Goal: Register for event/course

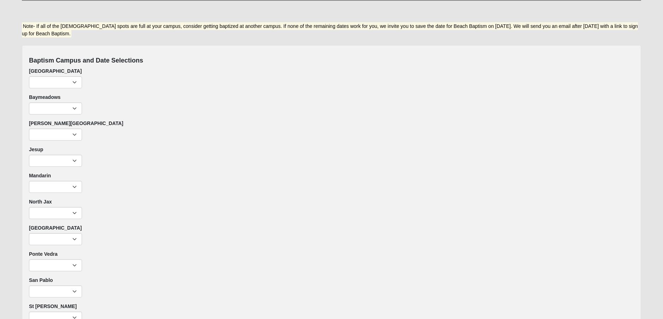
scroll to position [443, 0]
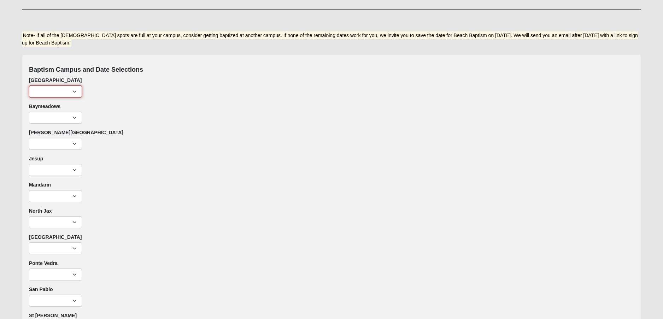
click at [65, 87] on select "[DATE]- 7:22pm (2 remaining) [DATE]- 9:00am (2 remaining) [DATE]- 11:22am (2 re…" at bounding box center [55, 91] width 53 height 12
click at [74, 92] on select "[DATE]- 7:22pm (2 remaining) [DATE]- 9:00am (2 remaining) [DATE]- 11:22am (2 re…" at bounding box center [55, 91] width 53 height 12
click at [400, 151] on div "Baptism Campus and Date Selections Arlington Thursday, January 22nd- 7:22pm (2 …" at bounding box center [331, 212] width 619 height 317
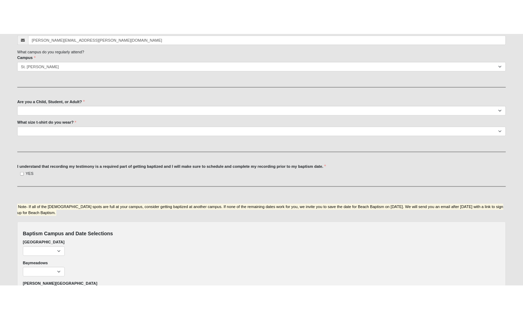
scroll to position [0, 0]
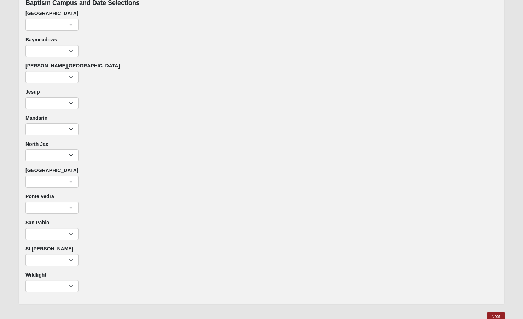
scroll to position [517, 0]
click at [73, 79] on select "[DATE]- 7:22pm (2 remaining) [DATE]- 9:00am (2 remaining) [DATE]- 11:22am (2 re…" at bounding box center [51, 78] width 53 height 12
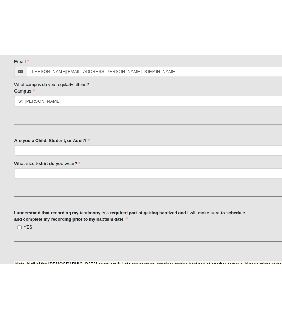
scroll to position [259, 0]
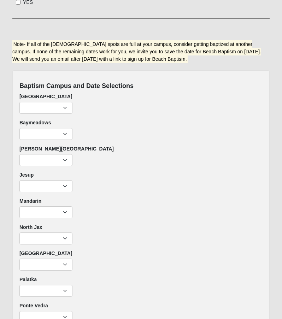
scroll to position [471, 0]
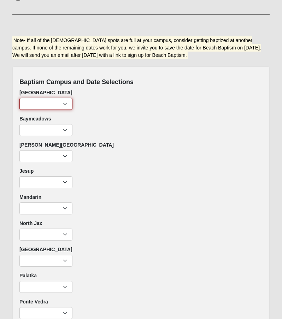
click at [53, 98] on select "[DATE]- 7:22pm (2 remaining) [DATE]- 9:00am (2 remaining) [DATE]- 11:22am (2 re…" at bounding box center [45, 104] width 53 height 12
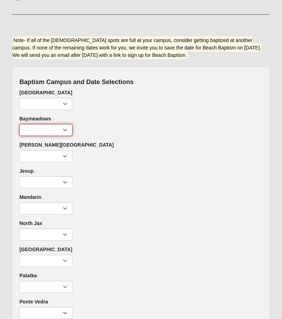
click at [62, 124] on select "[DATE]- 7:22pm (2 remaining) [DATE]- 9:00am (2 remaining) [DATE]- 11:22am (2 re…" at bounding box center [45, 130] width 53 height 12
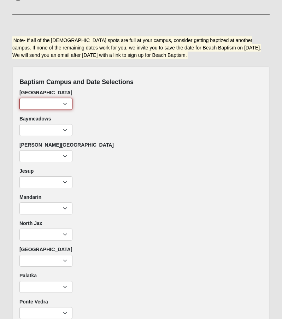
click at [47, 98] on select "[DATE]- 7:22pm (2 remaining) [DATE]- 9:00am (2 remaining) [DATE]- 11:22am (2 re…" at bounding box center [45, 104] width 53 height 12
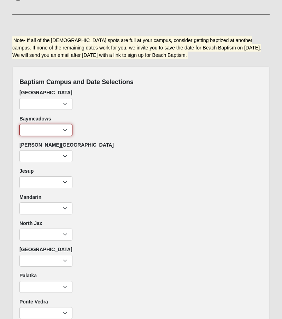
click at [57, 124] on select "[DATE]- 7:22pm (2 remaining) [DATE]- 9:00am (2 remaining) [DATE]- 11:22am (2 re…" at bounding box center [45, 130] width 53 height 12
click at [55, 124] on select "Thursday, January 22nd- 7:22pm (2 remaining) Sunday, January 25th- 9:00am (2 re…" at bounding box center [45, 130] width 53 height 12
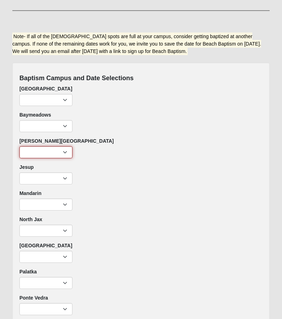
click at [60, 146] on select "Thursday, January 22nd- 7:22pm (2 remaining) Sunday, January 25th- 9:00am (2 re…" at bounding box center [45, 152] width 53 height 12
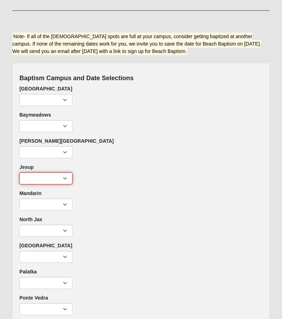
click at [52, 172] on select "Thursday, January 22nd- 7:22pm (2 remaining) Sunday, January 25th- 9:00am (2 re…" at bounding box center [45, 178] width 53 height 12
click at [45, 199] on select "Thursday, January 22nd- 7:22pm (2 (2 remaining) Sunday, January 25th- 9:00am (2…" at bounding box center [45, 205] width 53 height 12
click at [55, 225] on select "Thursday, January 22nd- 7:22pm (2 remaining) Sunday, January 25th- 9:00am (2 re…" at bounding box center [45, 231] width 53 height 12
click at [60, 251] on select "Thursday, January 22nd- 7:22pm (2 remaining) Sunday, January 25th- 9:00am (2 re…" at bounding box center [45, 257] width 53 height 12
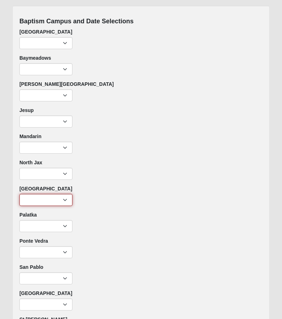
scroll to position [615, 0]
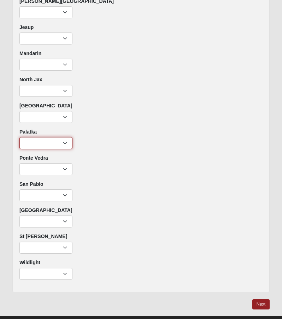
click at [59, 137] on select "Thursday, January 22nd- 7:22pm (2 remaining) Sunday, January 25th- 9:00am (2 re…" at bounding box center [45, 143] width 53 height 12
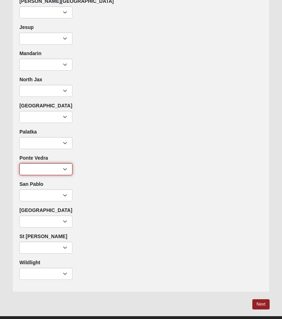
click at [59, 163] on select "Sunday, January 25th- 9:00am (2 remaining) Sunday, January 25th- 11:22am (2 rem…" at bounding box center [45, 169] width 53 height 12
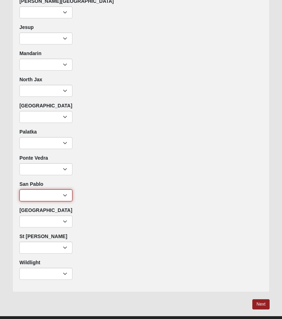
click at [61, 189] on select "Thursday, January 22nd- 7:22pm (none remaining) Sunday, January 25th- 9:00am (n…" at bounding box center [45, 195] width 53 height 12
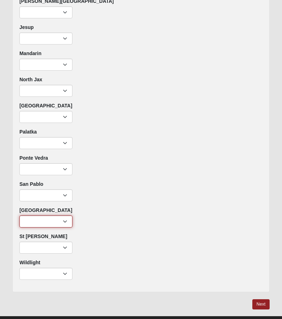
click at [63, 216] on select "Thursday, January 22nd- 7:22pm (2 remaining) Sunday, January 25th- 9:00am (2 re…" at bounding box center [45, 222] width 53 height 12
click at [67, 242] on select "Thursday, January 22nd- 7:22pm (2 remaining) Sunday, January 25th- 9:00am (2 re…" at bounding box center [45, 248] width 53 height 12
click at [62, 268] on select "Sunday, January 25th- 9:00am (2 remaining) Sunday, January 25th- 11:22am (2 rem…" at bounding box center [45, 274] width 53 height 12
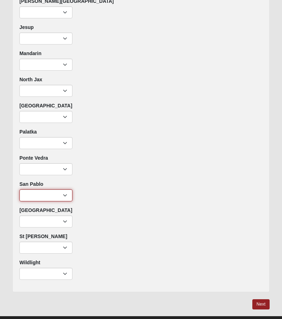
click at [57, 189] on select "Thursday, January 22nd- 7:22pm (none remaining) Sunday, January 25th- 9:00am (n…" at bounding box center [45, 195] width 53 height 12
select select "142"
click at [19, 189] on select "Thursday, January 22nd- 7:22pm (none remaining) Sunday, January 25th- 9:00am (n…" at bounding box center [45, 195] width 53 height 12
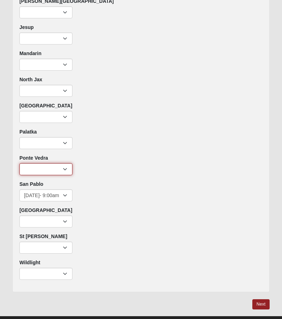
click at [58, 163] on select "Sunday, January 25th- 9:00am (2 remaining) Sunday, January 25th- 11:22am (2 rem…" at bounding box center [45, 169] width 53 height 12
select select "209"
click at [19, 163] on select "Sunday, January 25th- 9:00am (2 remaining) Sunday, January 25th- 11:22am (2 rem…" at bounding box center [45, 169] width 53 height 12
click at [111, 163] on div "Sunday, January 25th- 9:00am (2 remaining) Sunday, January 25th- 11:22am (2 rem…" at bounding box center [140, 169] width 243 height 12
click at [66, 163] on select "Sunday, January 25th- 9:00am (2 remaining) Sunday, January 25th- 11:22am (2 rem…" at bounding box center [45, 169] width 53 height 12
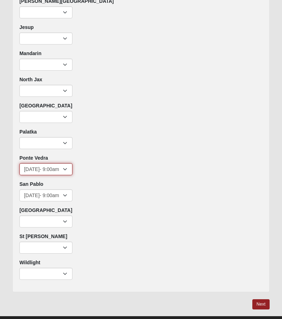
select select
click at [19, 163] on select "Sunday, January 25th- 9:00am (2 remaining) Sunday, January 25th- 11:22am (2 rem…" at bounding box center [45, 169] width 53 height 12
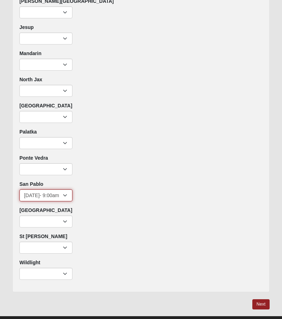
click at [59, 189] on select "Thursday, January 22nd- 7:22pm (none remaining) Sunday, January 25th- 9:00am (n…" at bounding box center [45, 195] width 53 height 12
select select
click at [19, 189] on select "Thursday, January 22nd- 7:22pm (none remaining) Sunday, January 25th- 9:00am (n…" at bounding box center [45, 195] width 53 height 12
click at [154, 154] on div "Ponte Vedra Sunday, January 25th- 9:00am (2 remaining) Sunday, January 25th- 11…" at bounding box center [140, 164] width 243 height 21
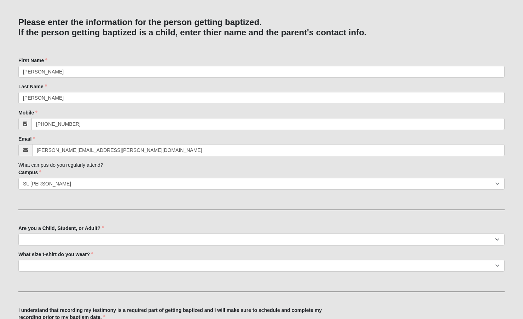
scroll to position [203, 0]
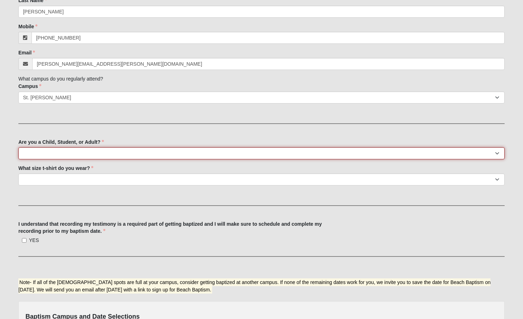
click at [95, 157] on select "Child (0-5th Grade) Student (6th-12th Grade) Adult" at bounding box center [261, 153] width 486 height 12
select select "Adult"
click at [18, 147] on select "Child (0-5th Grade) Student (6th-12th Grade) Adult" at bounding box center [261, 153] width 486 height 12
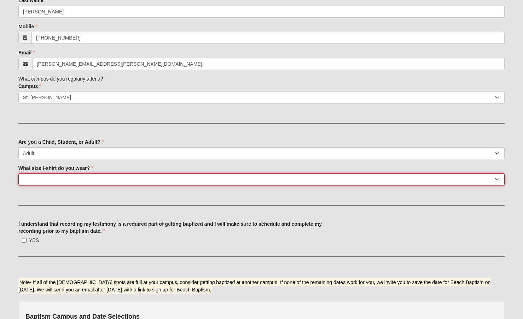
click at [87, 181] on select "Youth Small Youth Large Adult Small Adult Medium Adult Large Adult XL Adult 2XL…" at bounding box center [261, 179] width 486 height 12
click at [89, 179] on select "Youth Small Youth Large Adult Small Adult Medium Adult Large Adult XL Adult 2XL…" at bounding box center [261, 179] width 486 height 12
select select "Adult XL"
click at [18, 173] on select "Youth Small Youth Large Adult Small Adult Medium Adult Large Adult XL Adult 2XL…" at bounding box center [261, 179] width 486 height 12
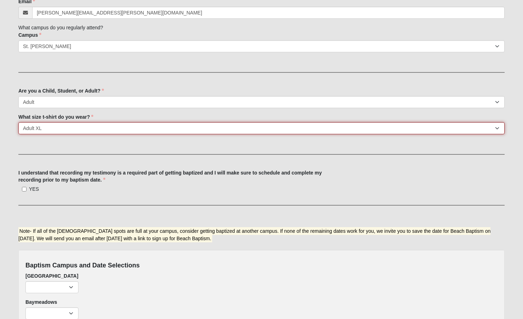
scroll to position [255, 0]
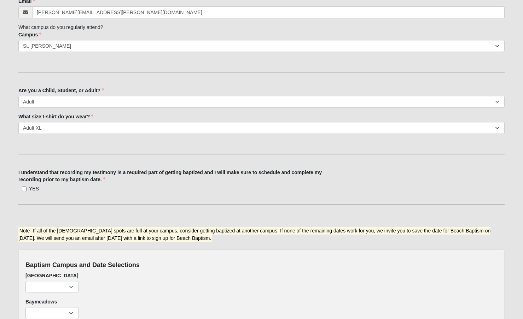
click at [26, 189] on label "YES" at bounding box center [28, 188] width 20 height 7
click at [26, 189] on input "YES" at bounding box center [24, 189] width 5 height 5
checkbox input "true"
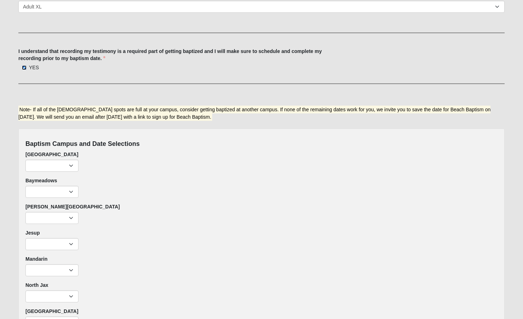
scroll to position [601, 0]
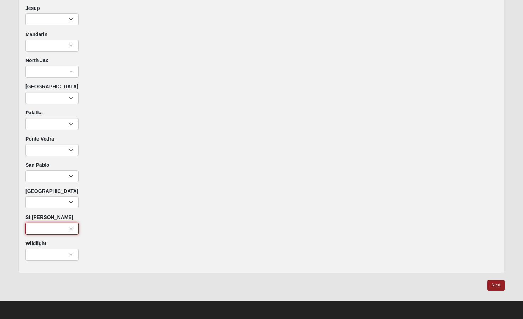
click at [57, 231] on select "Thursday, January 22nd- 7:22pm (2 remaining) Sunday, January 25th- 9:00am (2 re…" at bounding box center [51, 229] width 53 height 12
click at [25, 223] on select "Thursday, January 22nd- 7:22pm (2 remaining) Sunday, January 25th- 9:00am (2 re…" at bounding box center [51, 229] width 53 height 12
click at [51, 228] on select "Thursday, January 22nd- 7:22pm (2 remaining) Sunday, January 25th- 9:00am (2 re…" at bounding box center [51, 229] width 53 height 12
select select "195"
click at [25, 223] on select "[DATE]- 7:22pm (2 remaining) [DATE]- 9:00am (2 remaining) [DATE]- 11:22am (2 re…" at bounding box center [51, 229] width 53 height 12
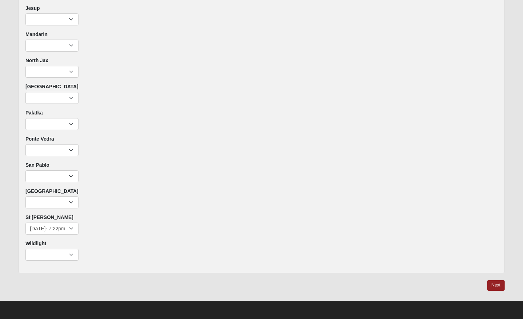
click at [164, 235] on div "Baptism Campus and Date Selections Arlington Thursday, January 22nd- 7:22pm (2 …" at bounding box center [261, 89] width 486 height 370
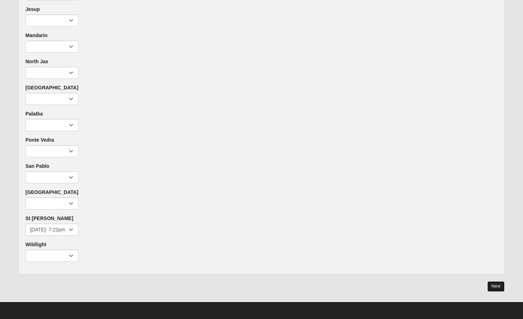
click at [493, 286] on link "Next" at bounding box center [495, 286] width 17 height 10
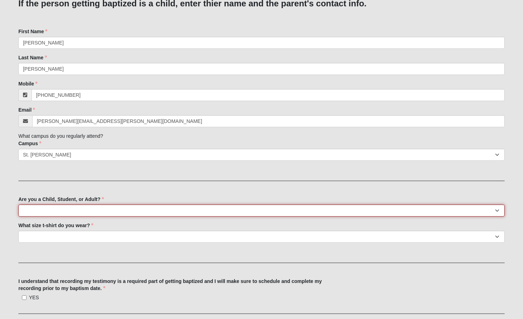
click at [128, 209] on select "Child (0-5th Grade) Student (6th-12th Grade) Adult" at bounding box center [261, 211] width 486 height 12
select select "Adult"
click at [18, 204] on select "Child (0-5th Grade) Student (6th-12th Grade) Adult" at bounding box center [261, 210] width 486 height 12
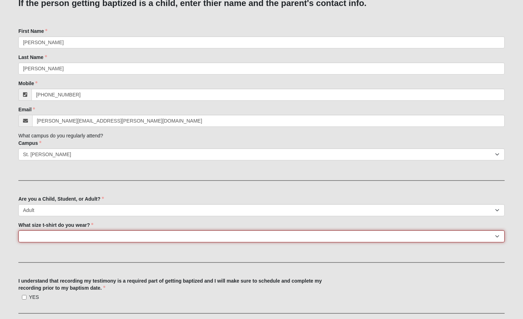
click at [116, 236] on select "Youth Small Youth Large Adult Small Adult Medium Adult Large Adult XL Adult 2XL…" at bounding box center [261, 236] width 486 height 12
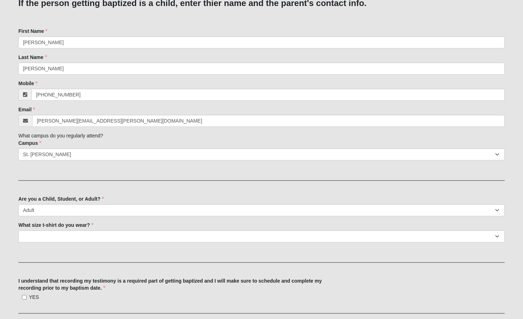
click at [112, 286] on label "I understand that recording my testimony is a required part of getting baptized…" at bounding box center [178, 284] width 320 height 14
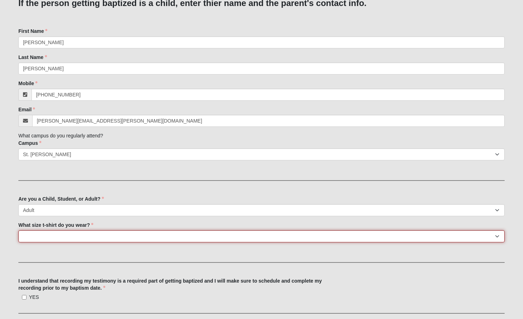
click at [99, 238] on select "Youth Small Youth Large Adult Small Adult Medium Adult Large Adult XL Adult 2XL…" at bounding box center [261, 236] width 486 height 12
select select "Adult XL"
click at [18, 230] on select "Youth Small Youth Large Adult Small Adult Medium Adult Large Adult XL Adult 2XL…" at bounding box center [261, 236] width 486 height 12
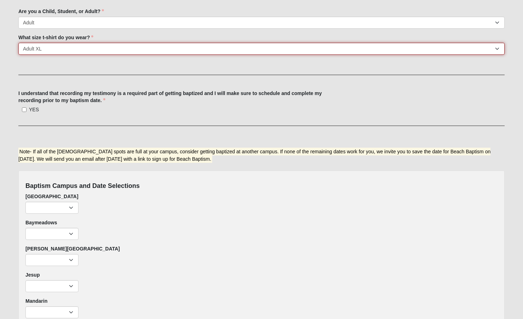
scroll to position [338, 0]
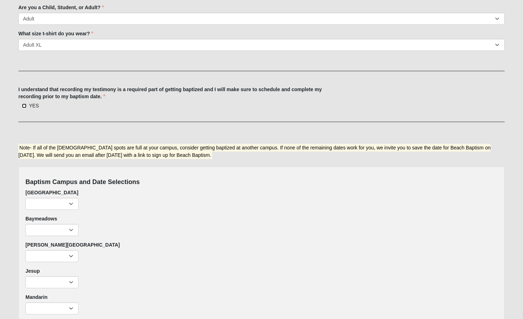
click at [23, 106] on input "YES" at bounding box center [24, 106] width 5 height 5
checkbox input "true"
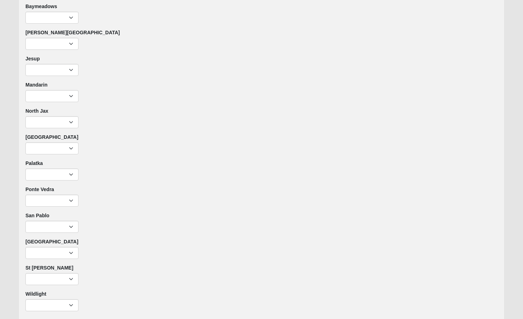
scroll to position [601, 0]
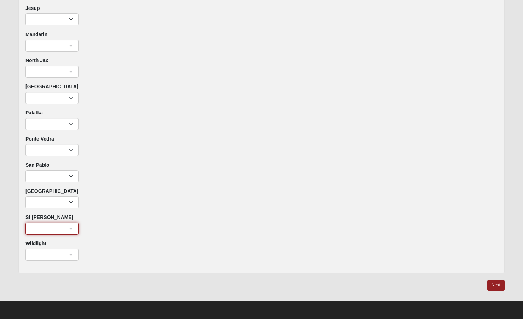
click at [56, 229] on select "[DATE]- 7:22pm (2 remaining) [DATE]- 9:00am (2 remaining) [DATE]- 11:22am (2 re…" at bounding box center [51, 229] width 53 height 12
select select "195"
click at [25, 223] on select "[DATE]- 7:22pm (2 remaining) [DATE]- 9:00am (2 remaining) [DATE]- 11:22am (2 re…" at bounding box center [51, 229] width 53 height 12
click at [147, 223] on div "[DATE]- 7:22pm (2 remaining) [DATE]- 9:00am (2 remaining) [DATE]- 11:22am (2 re…" at bounding box center [261, 229] width 472 height 12
click at [495, 283] on link "Next" at bounding box center [495, 285] width 17 height 10
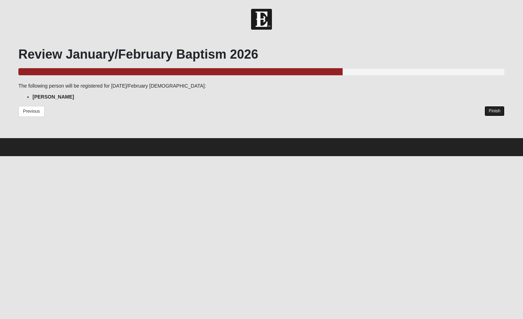
click at [488, 110] on link "Finish" at bounding box center [494, 111] width 20 height 10
